Goal: Use online tool/utility: Utilize a website feature to perform a specific function

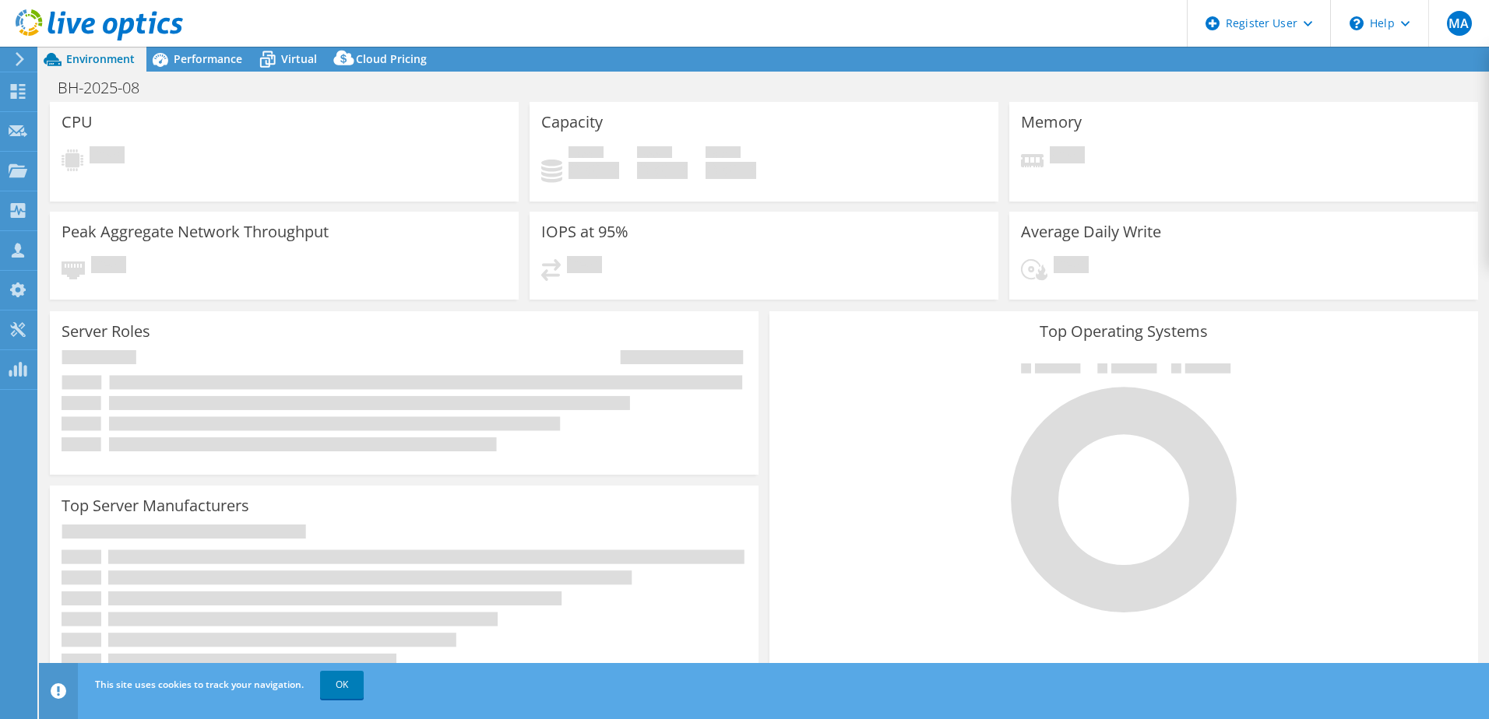
select select "USD"
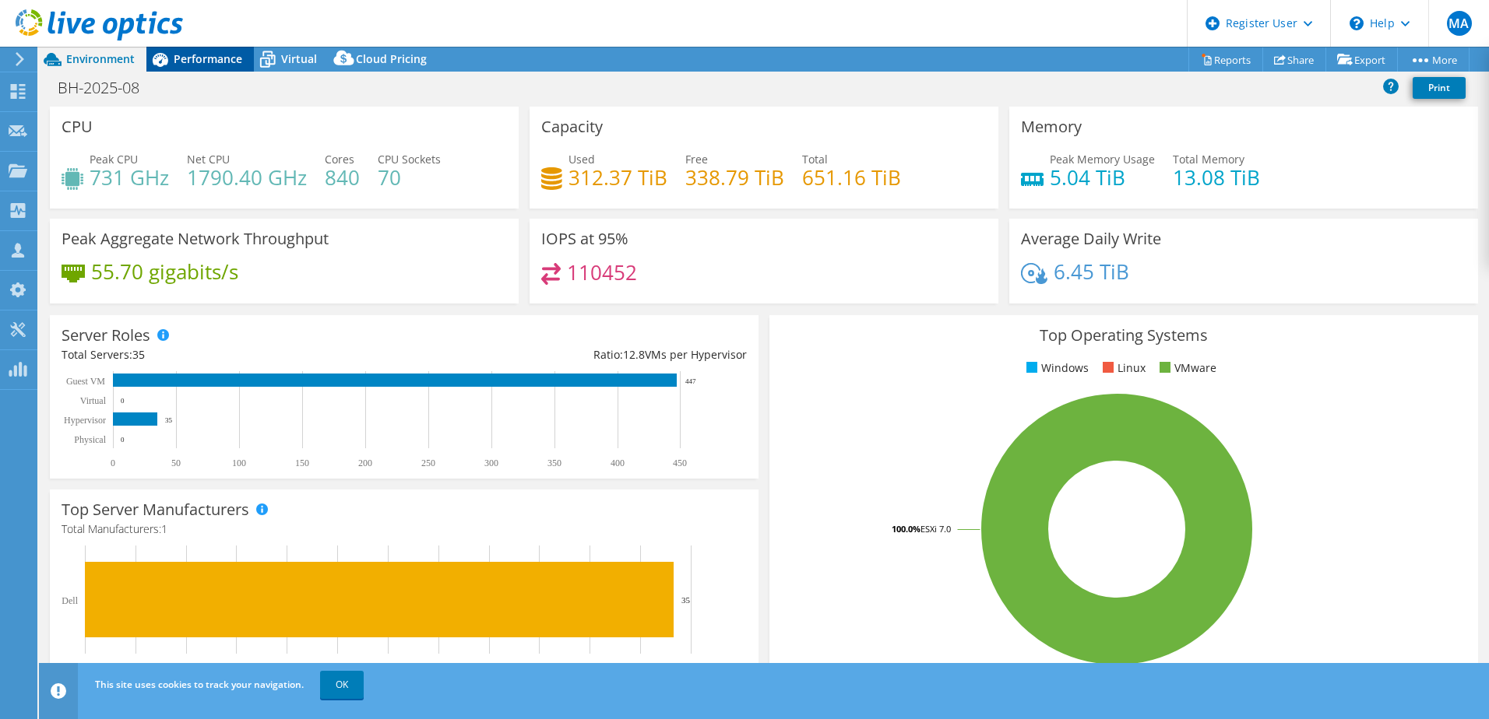
click at [189, 48] on div "Performance" at bounding box center [199, 59] width 107 height 25
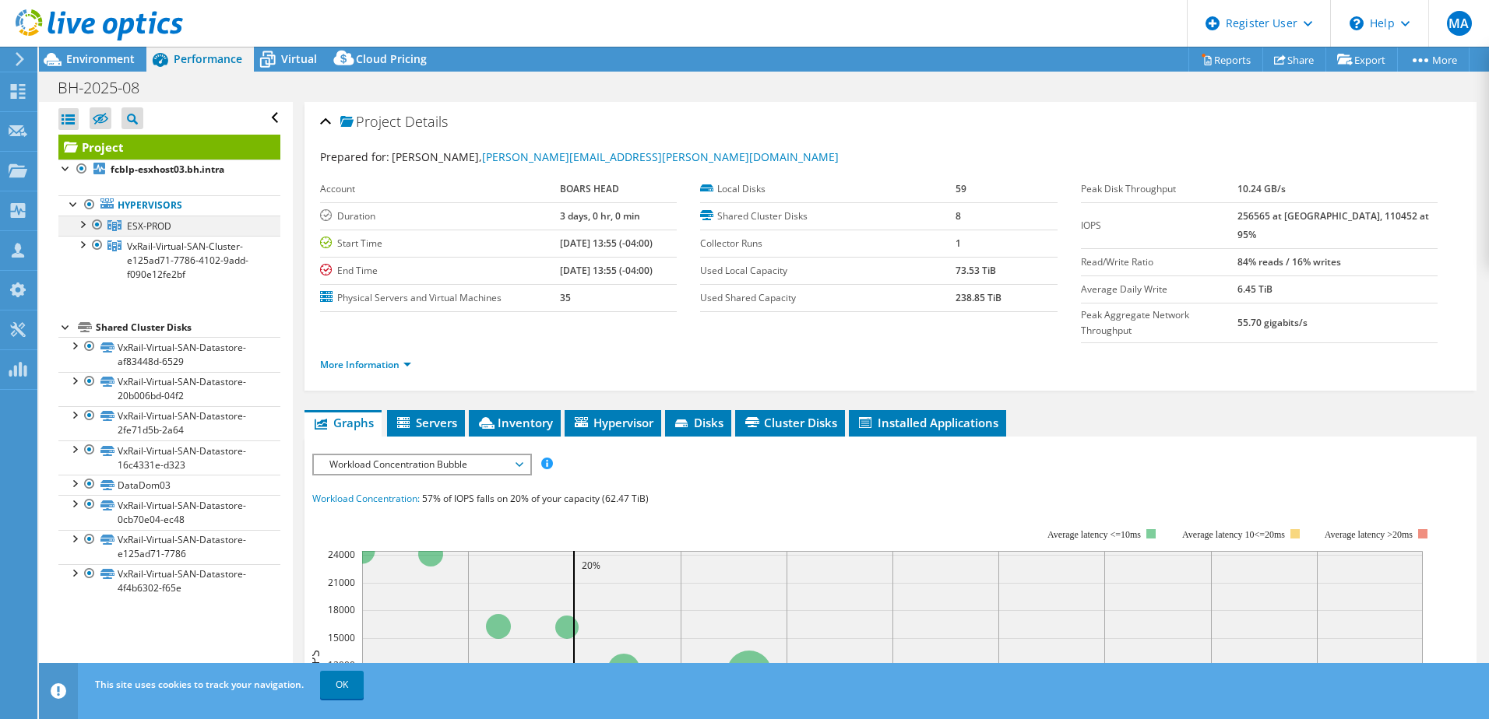
click at [83, 224] on div at bounding box center [82, 224] width 16 height 16
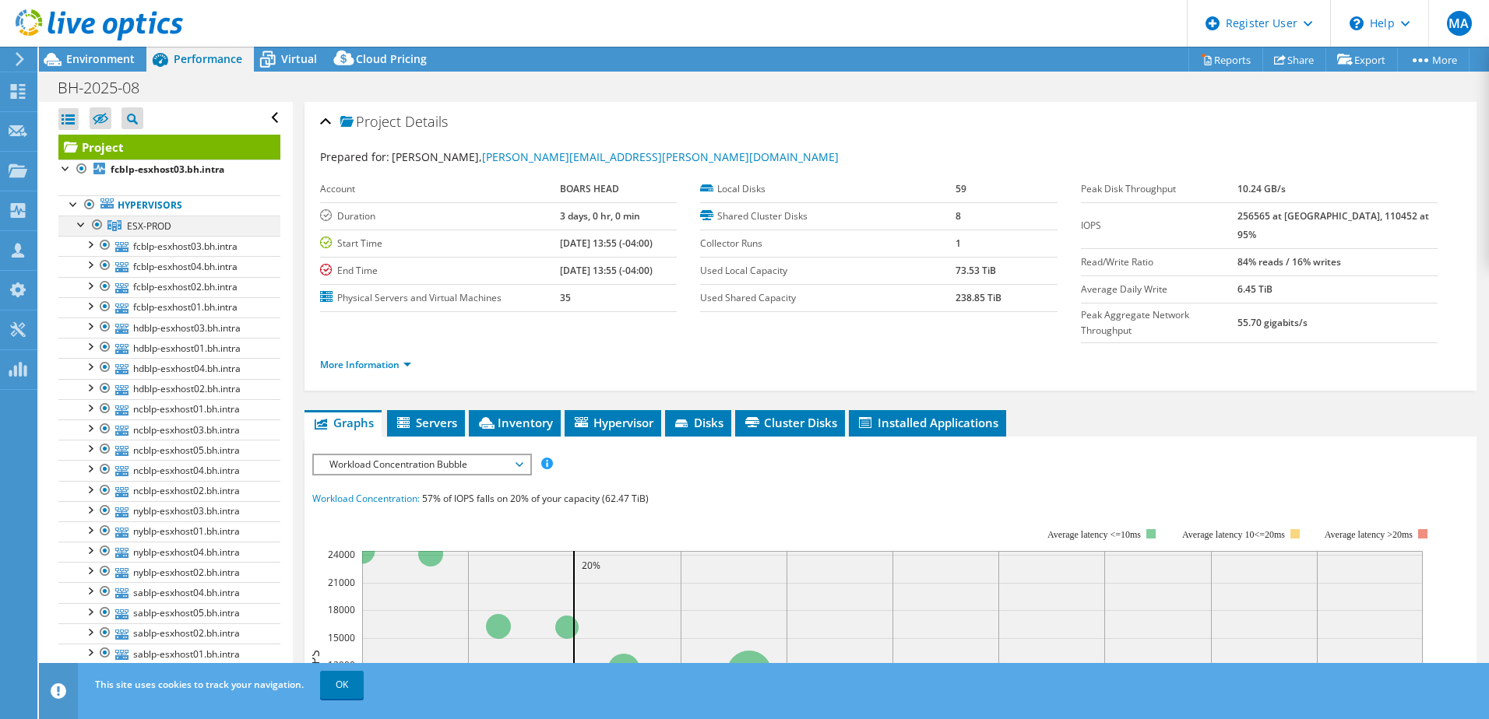
click at [83, 224] on div at bounding box center [82, 224] width 16 height 16
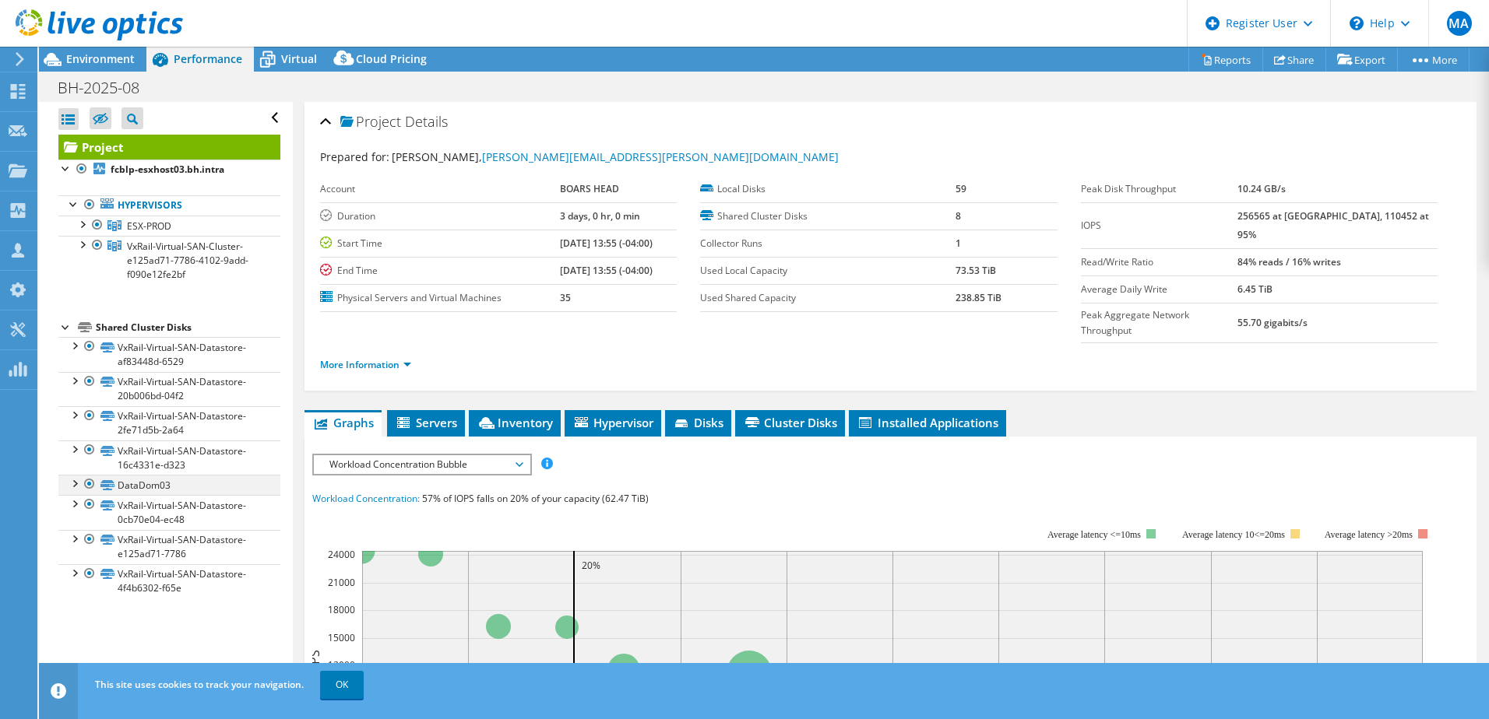
click at [93, 483] on div at bounding box center [90, 484] width 16 height 19
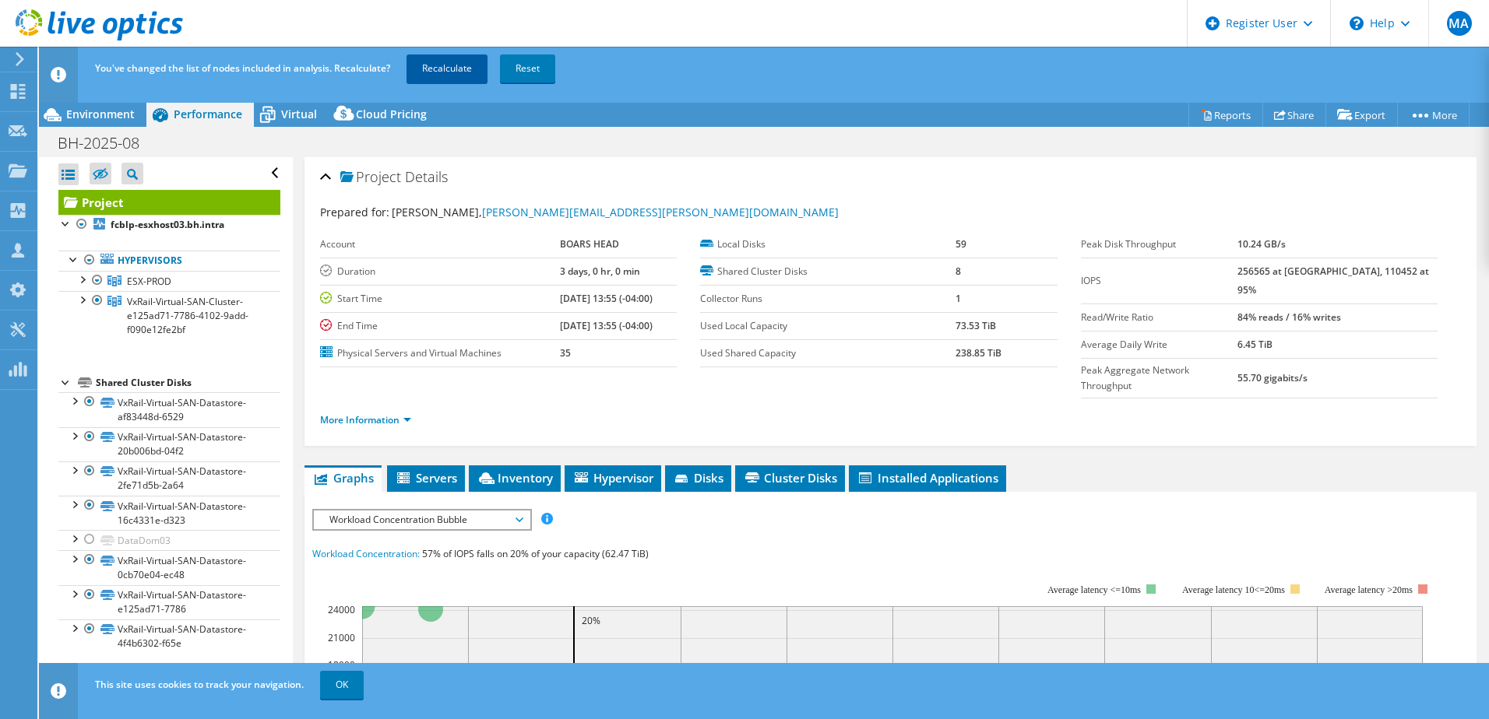
click at [448, 55] on link "Recalculate" at bounding box center [446, 69] width 81 height 28
click at [127, 114] on span "Environment" at bounding box center [100, 114] width 69 height 15
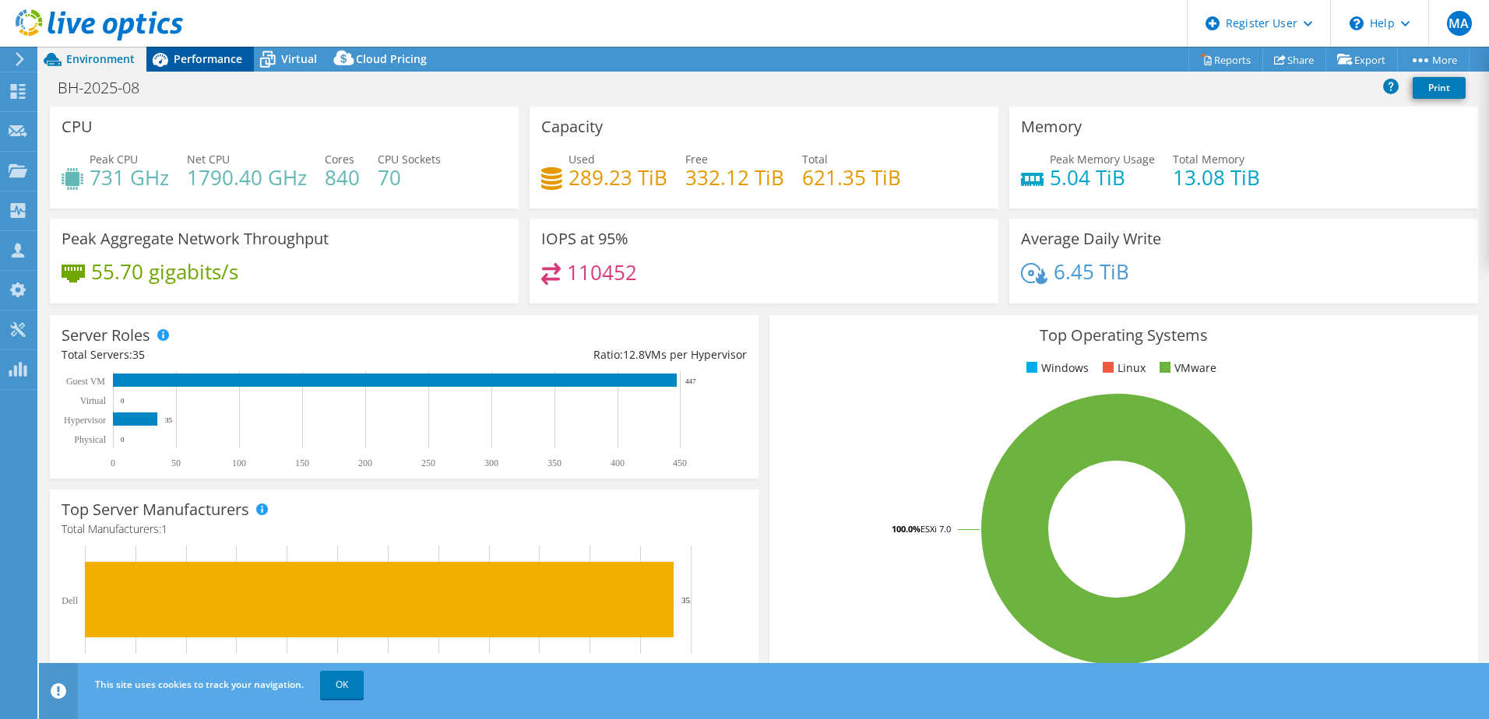
click at [192, 62] on span "Performance" at bounding box center [208, 58] width 69 height 15
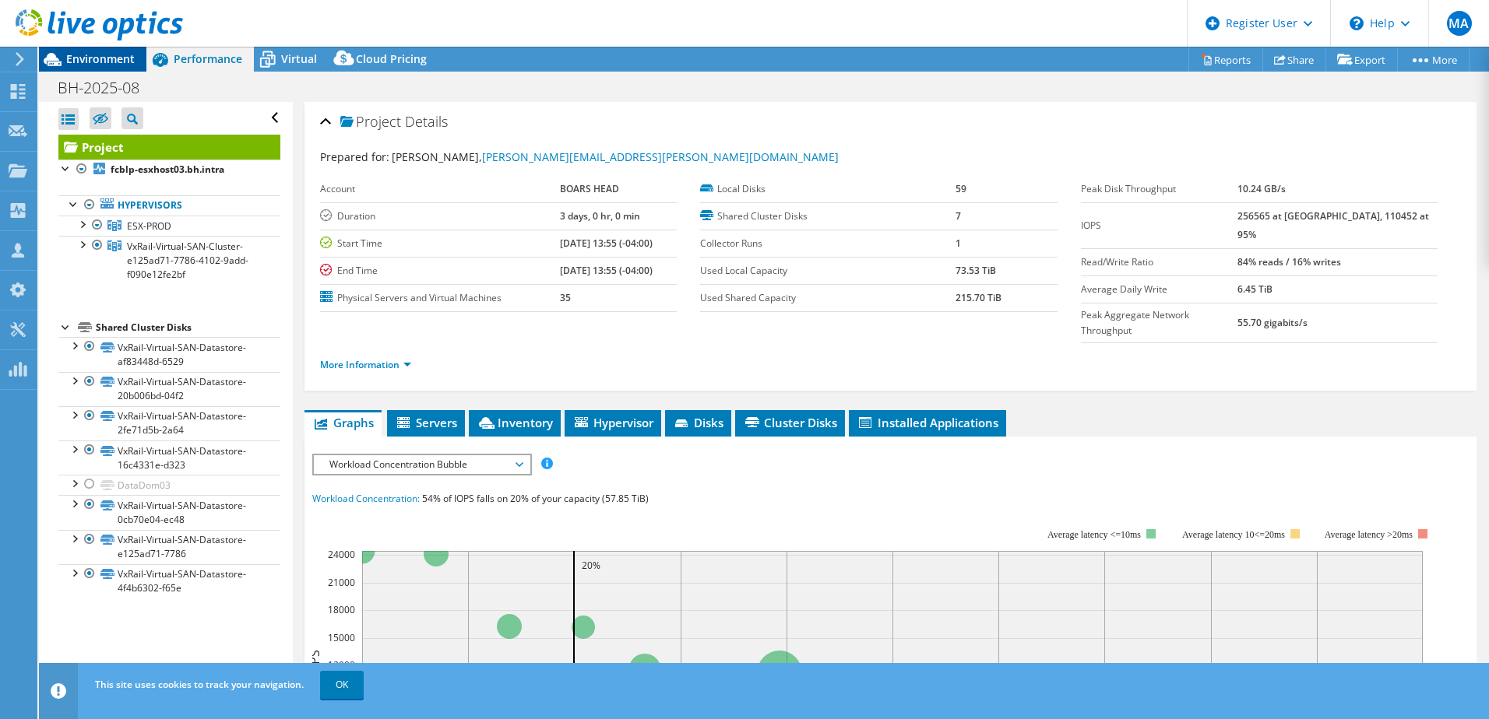
click at [95, 52] on span "Environment" at bounding box center [100, 58] width 69 height 15
